Goal: Find specific page/section: Find specific page/section

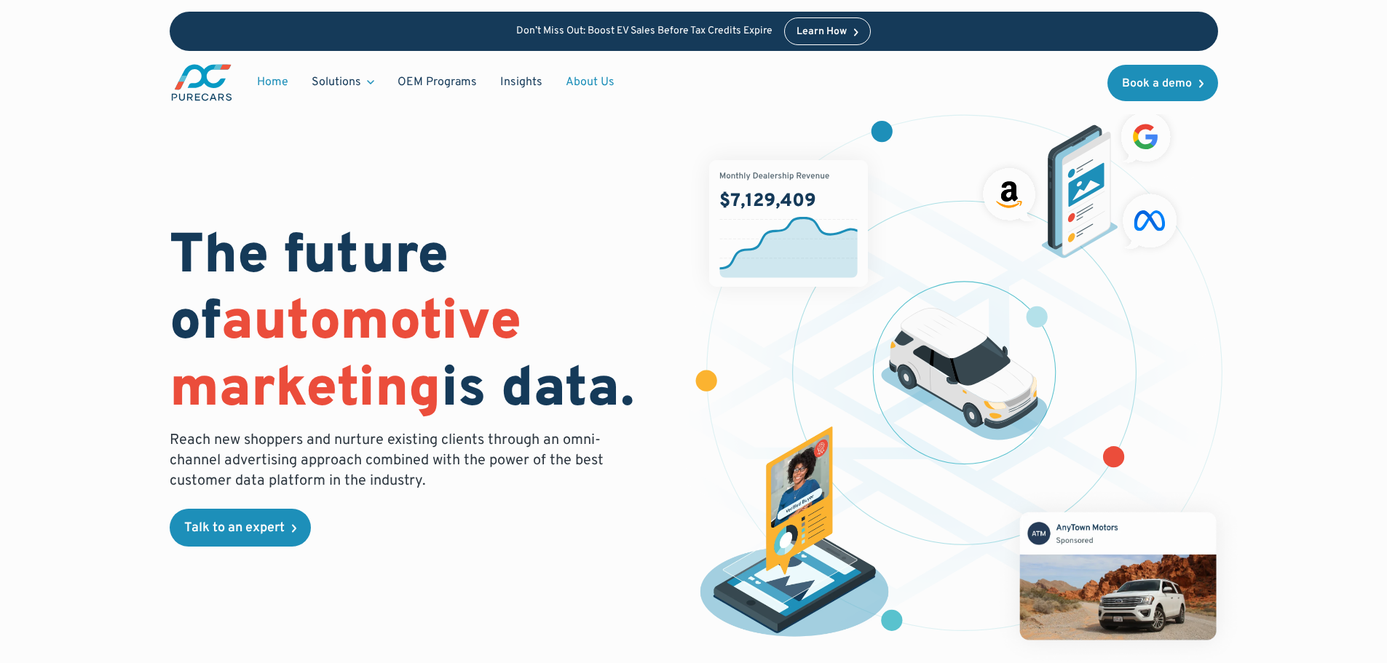
click at [588, 80] on link "About Us" at bounding box center [590, 82] width 72 height 28
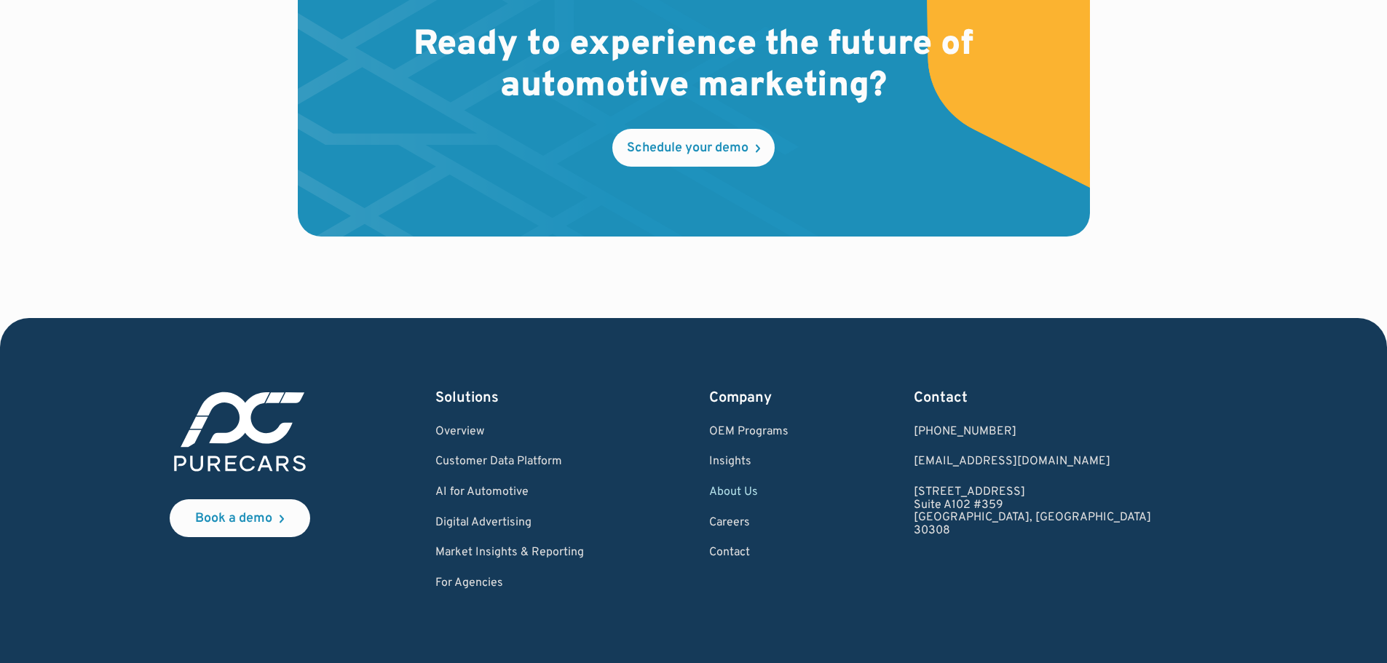
scroll to position [4213, 0]
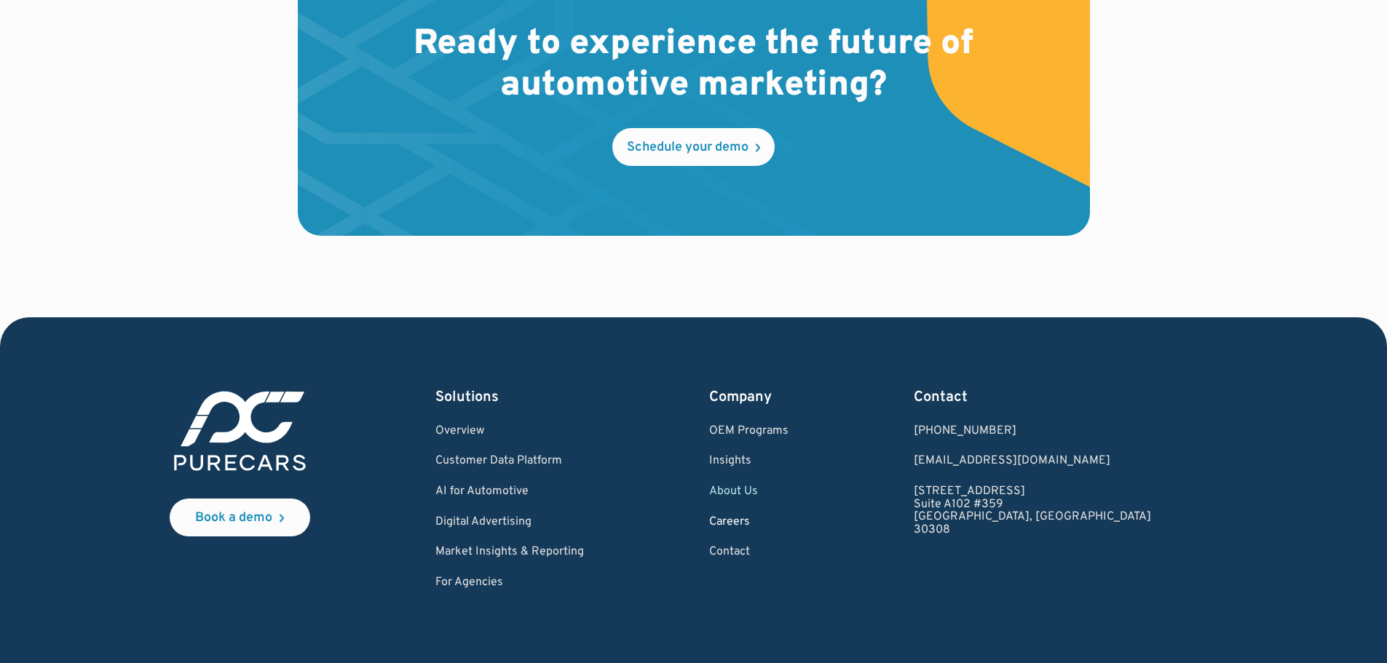
click at [789, 519] on link "Careers" at bounding box center [748, 522] width 79 height 13
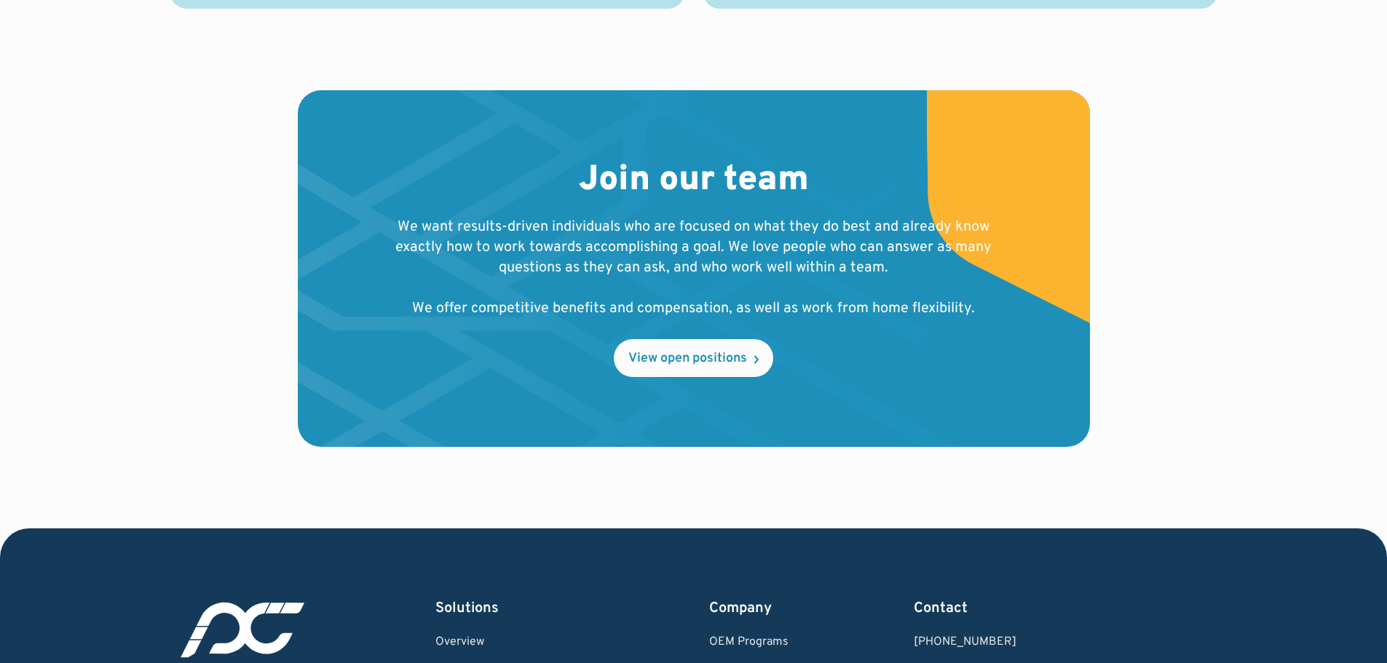
scroll to position [1425, 0]
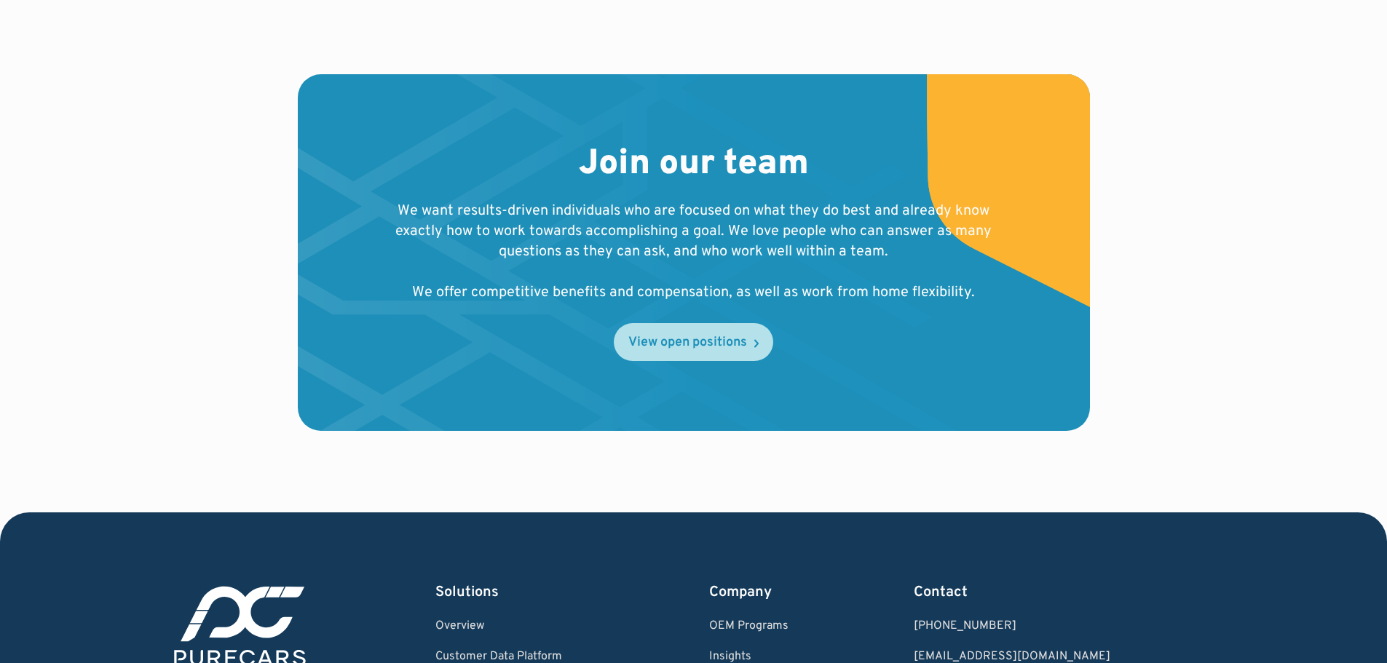
click at [625, 335] on link "View open positions" at bounding box center [693, 342] width 159 height 38
